Goal: Information Seeking & Learning: Check status

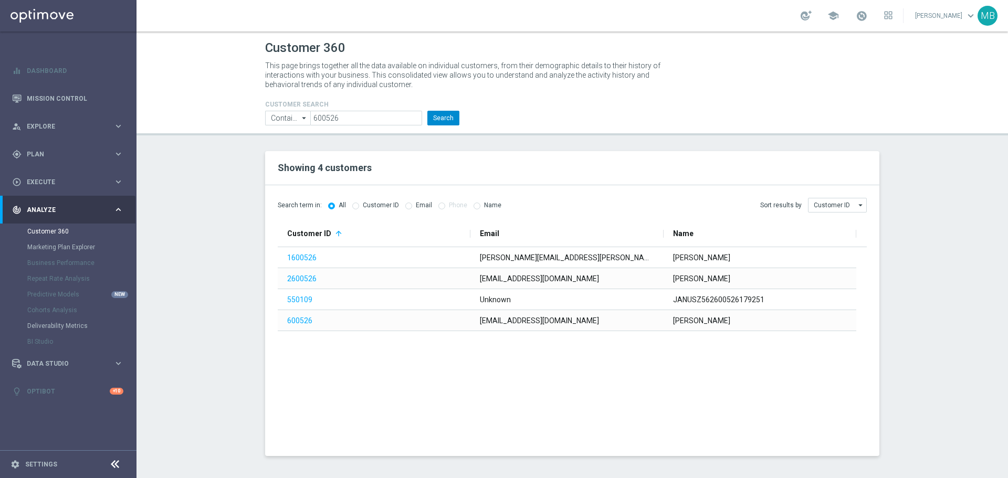
click at [451, 117] on button "Search" at bounding box center [443, 118] width 32 height 15
click at [355, 116] on input "600526" at bounding box center [366, 118] width 112 height 15
paste input "1837420"
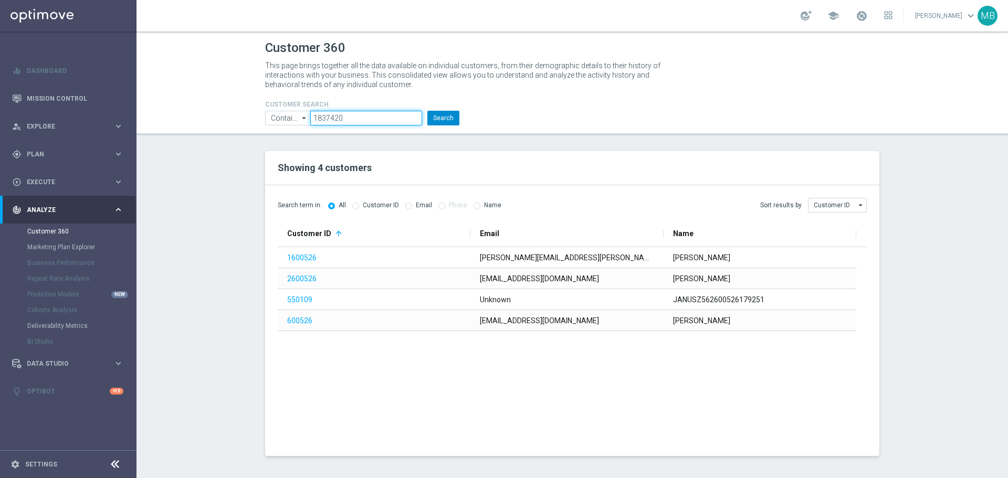
type input "1837420"
click at [448, 123] on button "Search" at bounding box center [443, 118] width 32 height 15
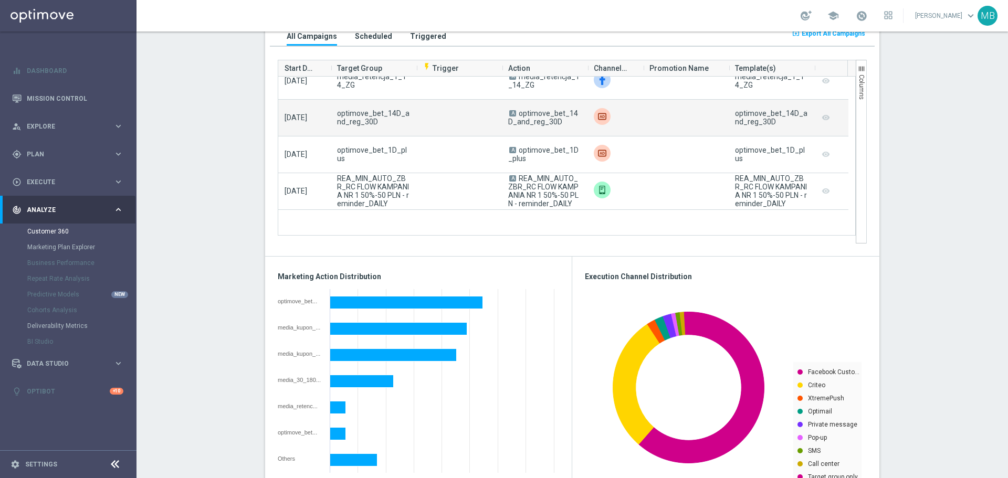
scroll to position [105, 0]
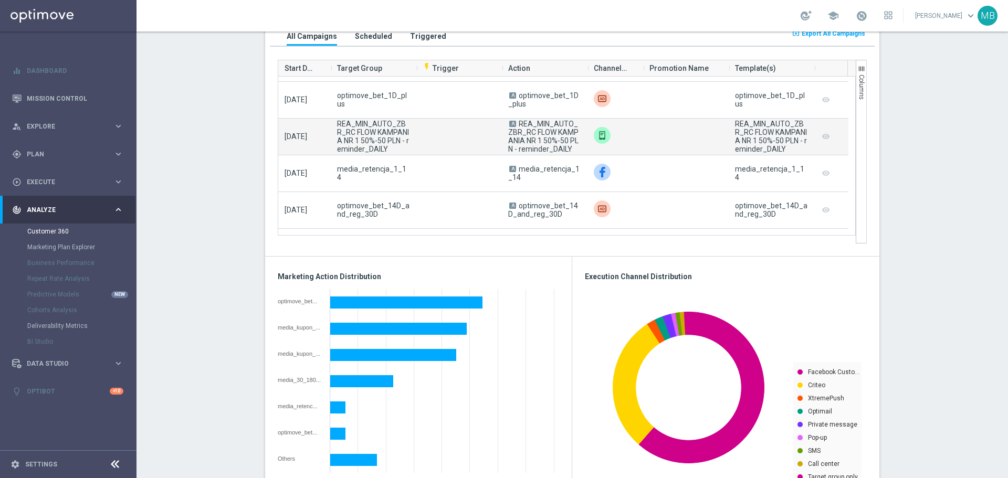
drag, startPoint x: 564, startPoint y: 153, endPoint x: 517, endPoint y: 126, distance: 54.6
click at [517, 126] on span "A REA_MIN_AUTO_ZBR_RC FLOW KAMPANIA NR 1 50%-50 PLN - reminder_DAILY" at bounding box center [544, 137] width 73 height 34
copy span "REA_MIN_AUTO_ZBR_RC FLOW KAMPANIA NR 1 50%-50 PLN - reminder_DAILY"
